Goal: Task Accomplishment & Management: Manage account settings

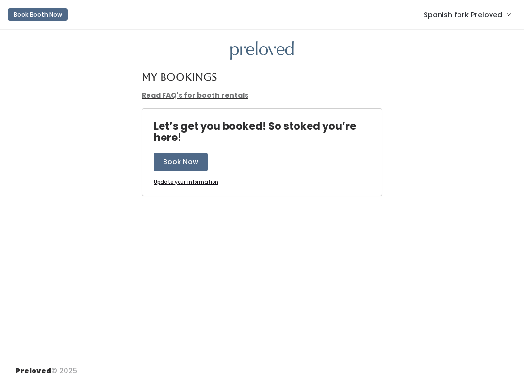
click at [469, 16] on span "Spanish fork Preloved" at bounding box center [463, 14] width 79 height 11
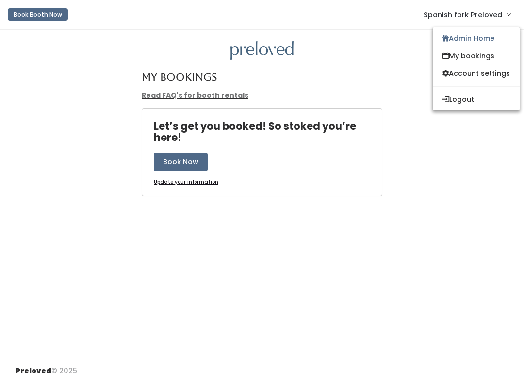
click at [477, 43] on link "Admin Home" at bounding box center [476, 38] width 87 height 17
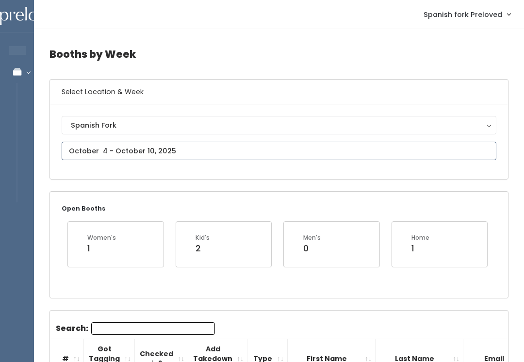
click at [220, 154] on input "text" at bounding box center [279, 151] width 435 height 18
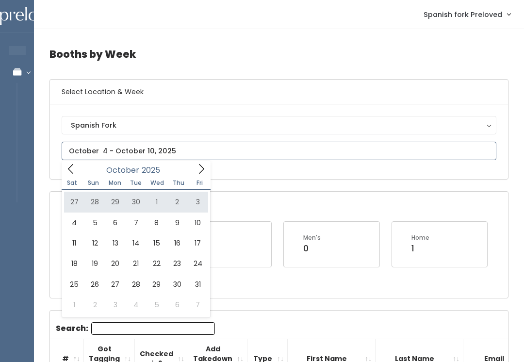
type input "September 27 to October 3"
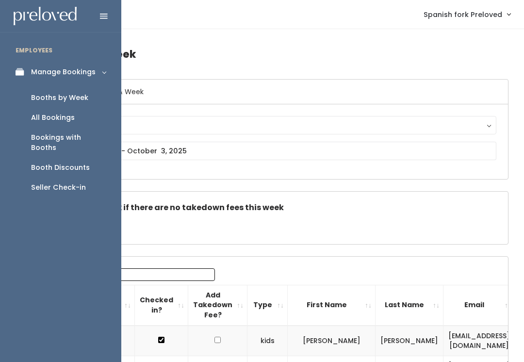
click at [80, 163] on link "Booth Discounts" at bounding box center [60, 168] width 121 height 20
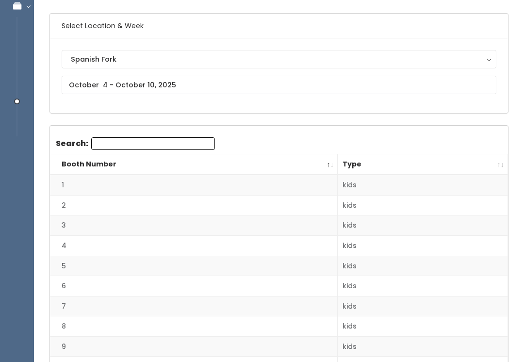
scroll to position [64, 0]
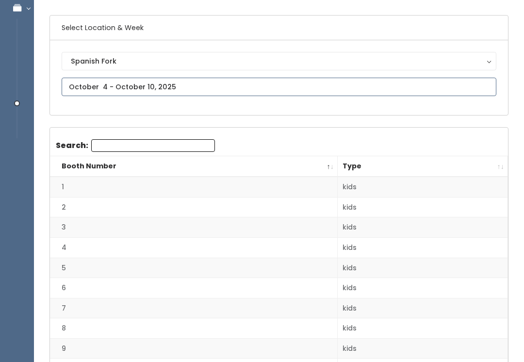
click at [446, 86] on input "text" at bounding box center [279, 87] width 435 height 18
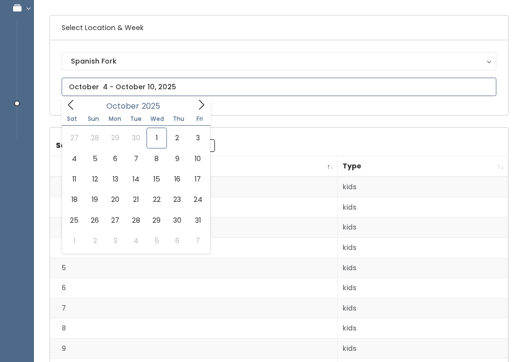
type input "September 27 to October 3"
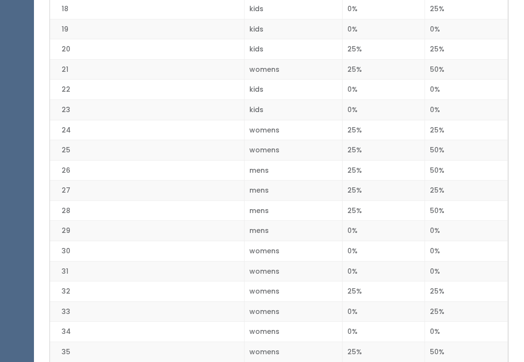
scroll to position [598, 0]
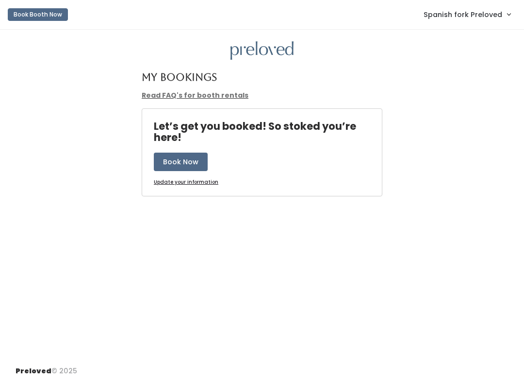
click at [473, 6] on link "Spanish fork Preloved" at bounding box center [467, 14] width 106 height 21
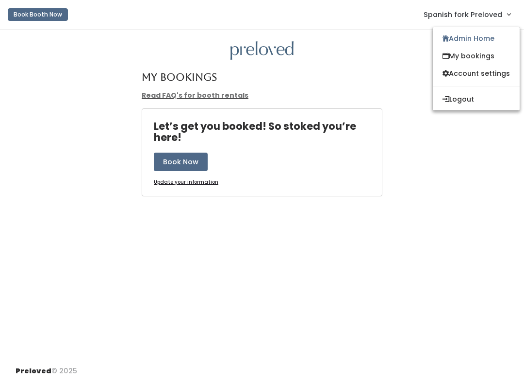
click at [491, 39] on link "Admin Home" at bounding box center [476, 38] width 87 height 17
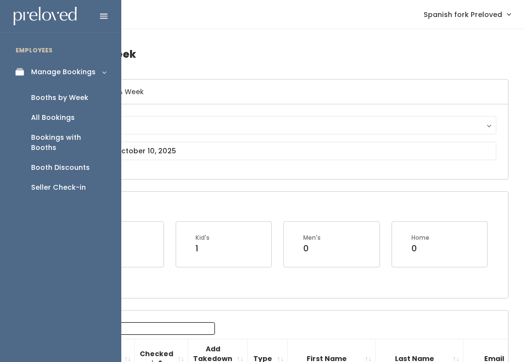
click at [105, 12] on icon at bounding box center [104, 16] width 8 height 9
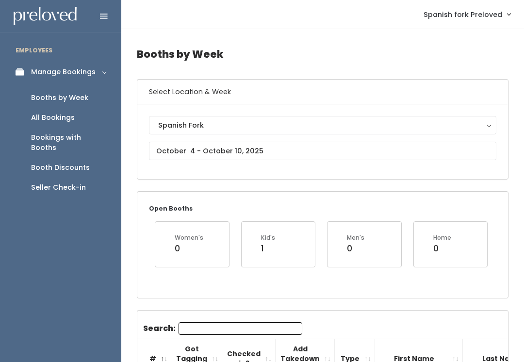
click at [107, 13] on icon at bounding box center [104, 16] width 8 height 9
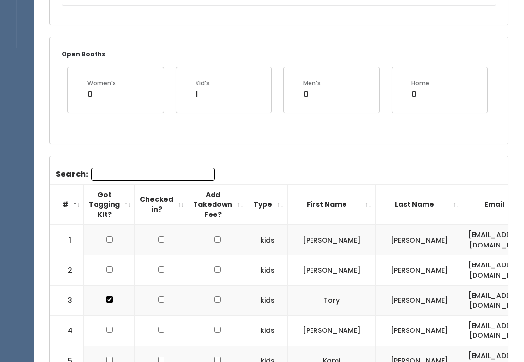
scroll to position [164, 0]
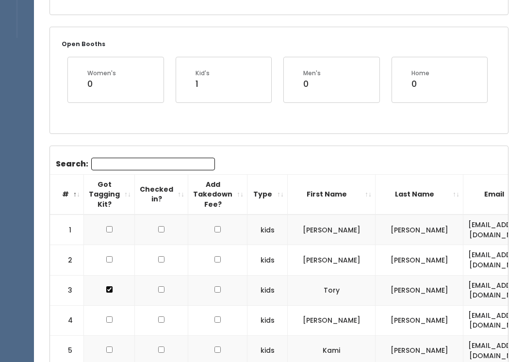
click at [176, 164] on input "Search:" at bounding box center [153, 164] width 124 height 13
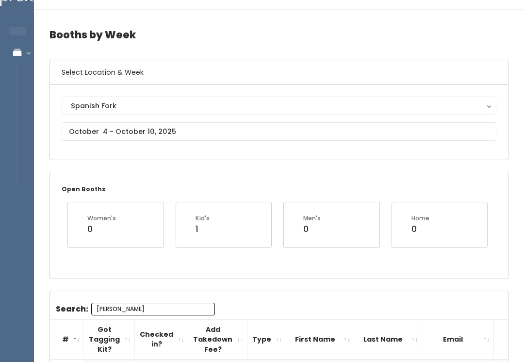
scroll to position [16, 0]
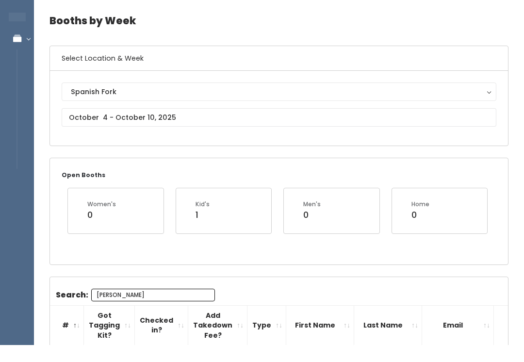
type input "[PERSON_NAME]"
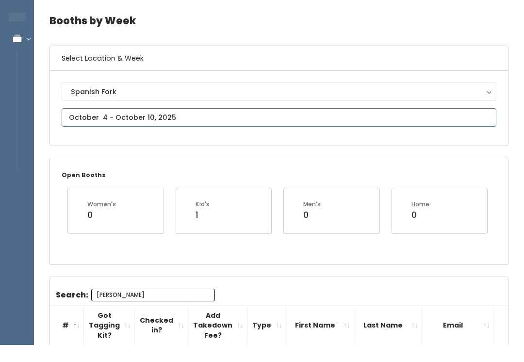
click at [352, 126] on input "text" at bounding box center [279, 135] width 435 height 18
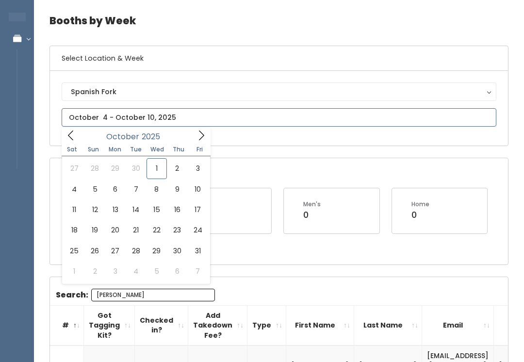
type input "September 27 to October 3"
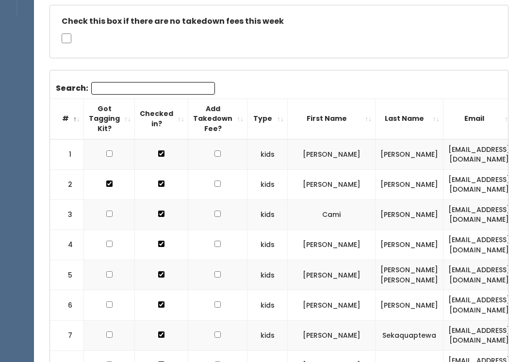
scroll to position [186, 0]
click at [181, 84] on input "Search:" at bounding box center [153, 88] width 124 height 13
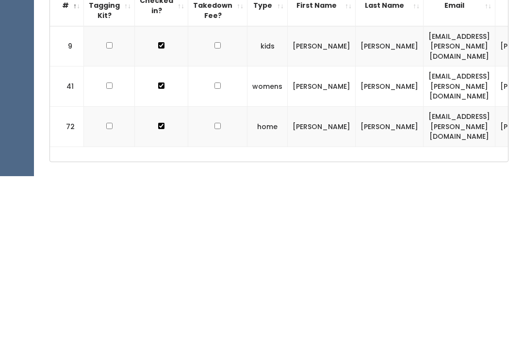
scroll to position [118, 0]
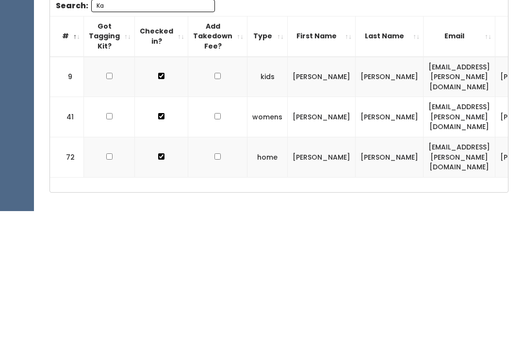
type input "K"
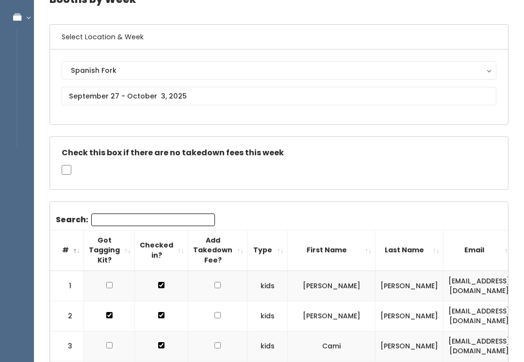
scroll to position [0, 0]
